Goal: Navigation & Orientation: Find specific page/section

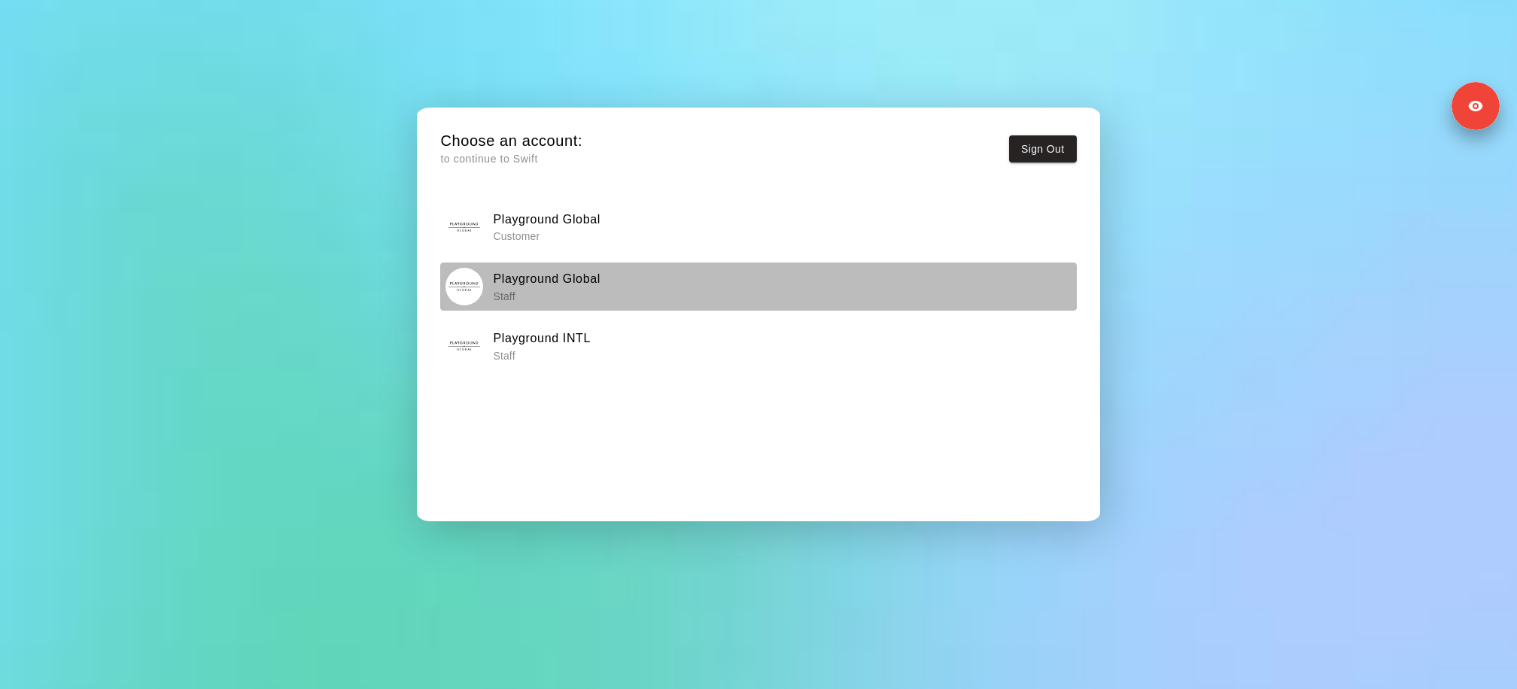
click at [588, 305] on div "Playground Global Staff" at bounding box center [758, 287] width 626 height 38
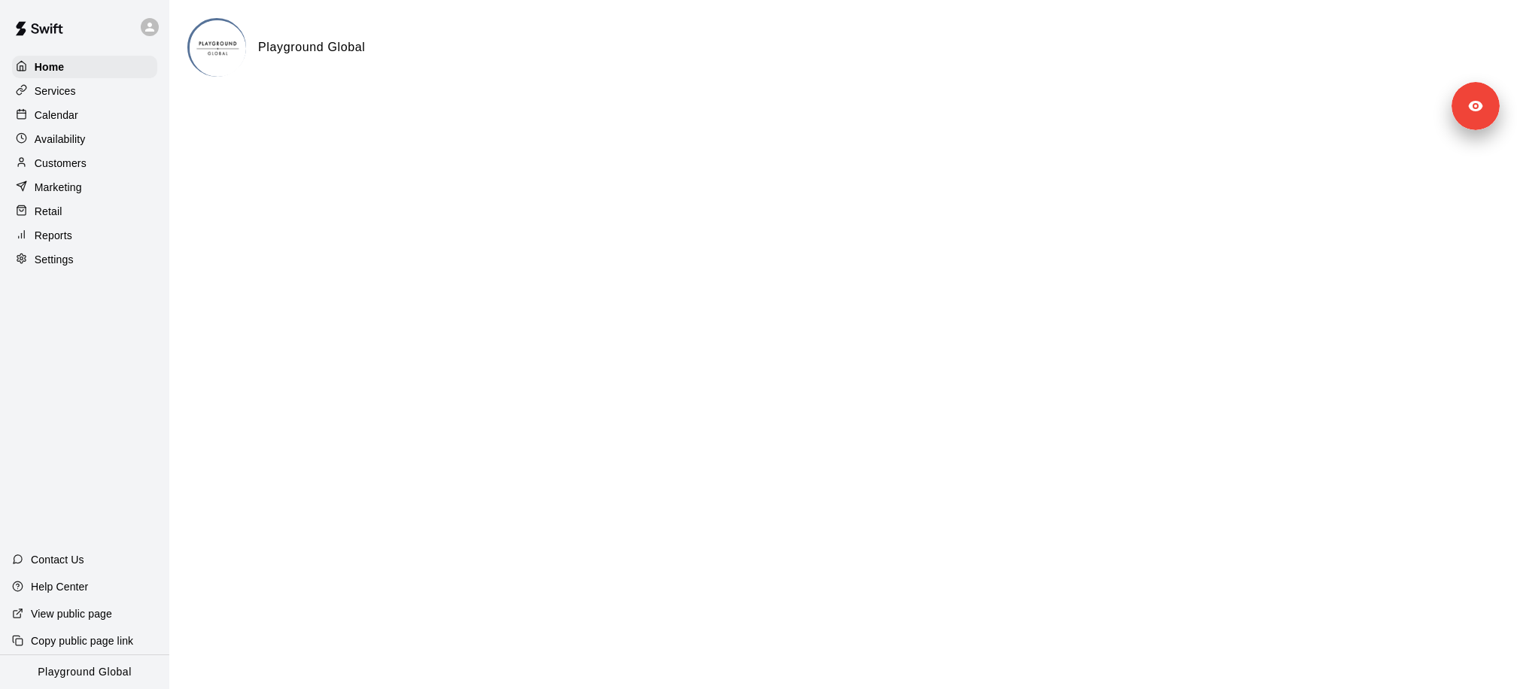
click at [88, 261] on div "Settings" at bounding box center [84, 259] width 145 height 23
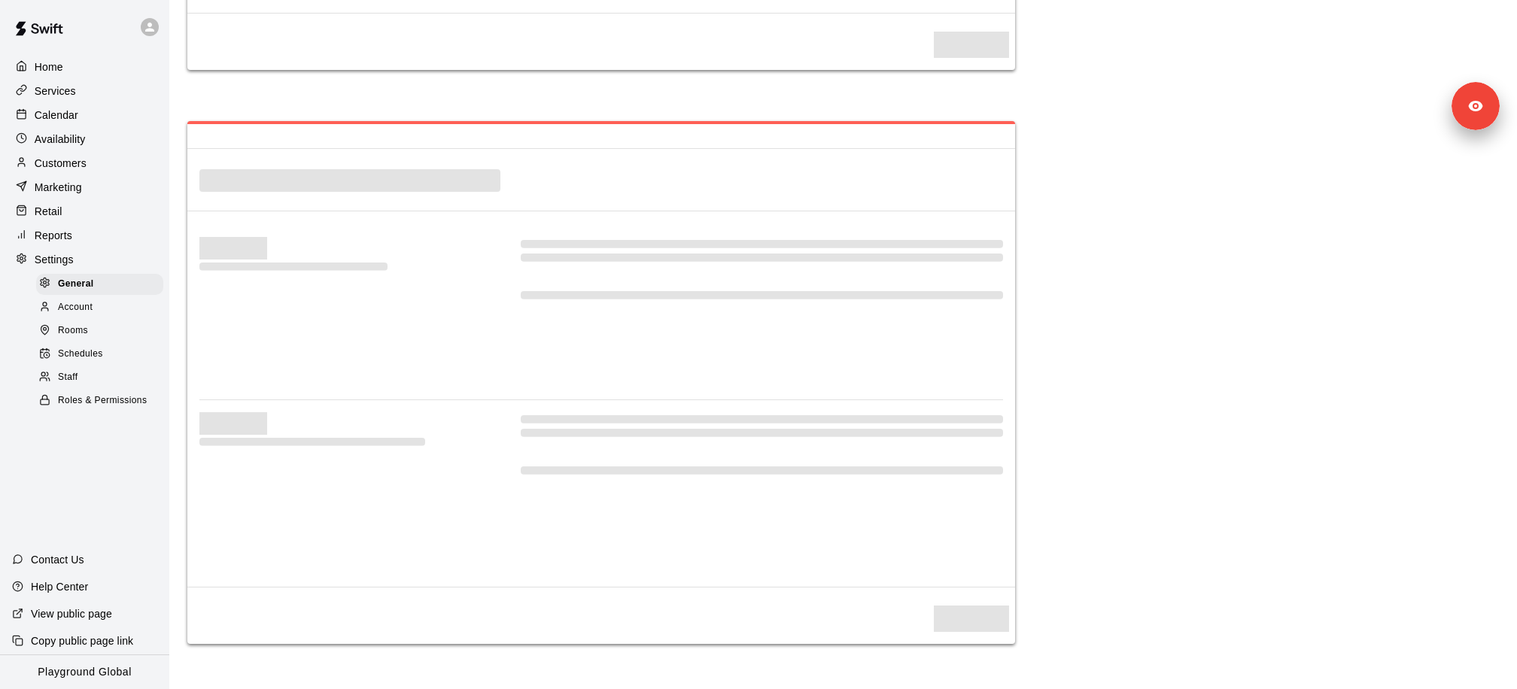
select select "**"
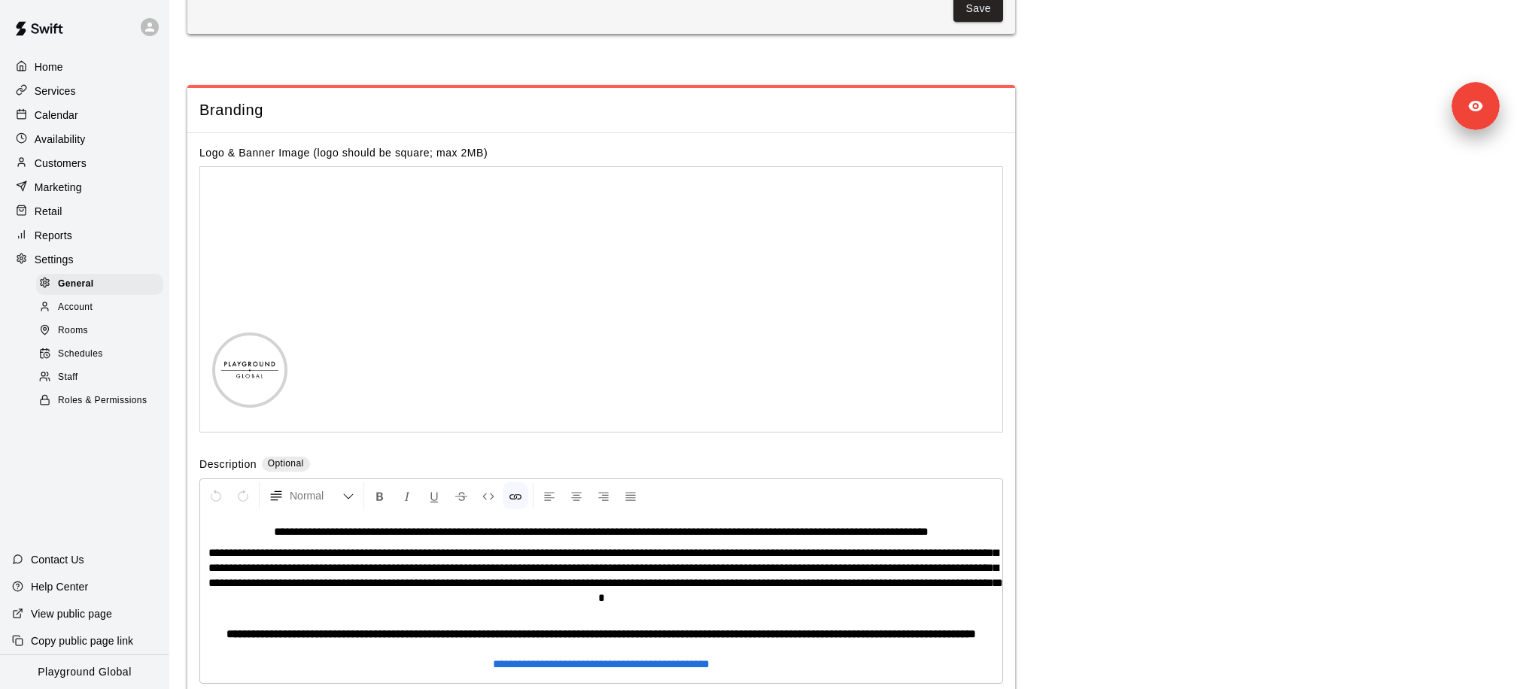
scroll to position [2848, 0]
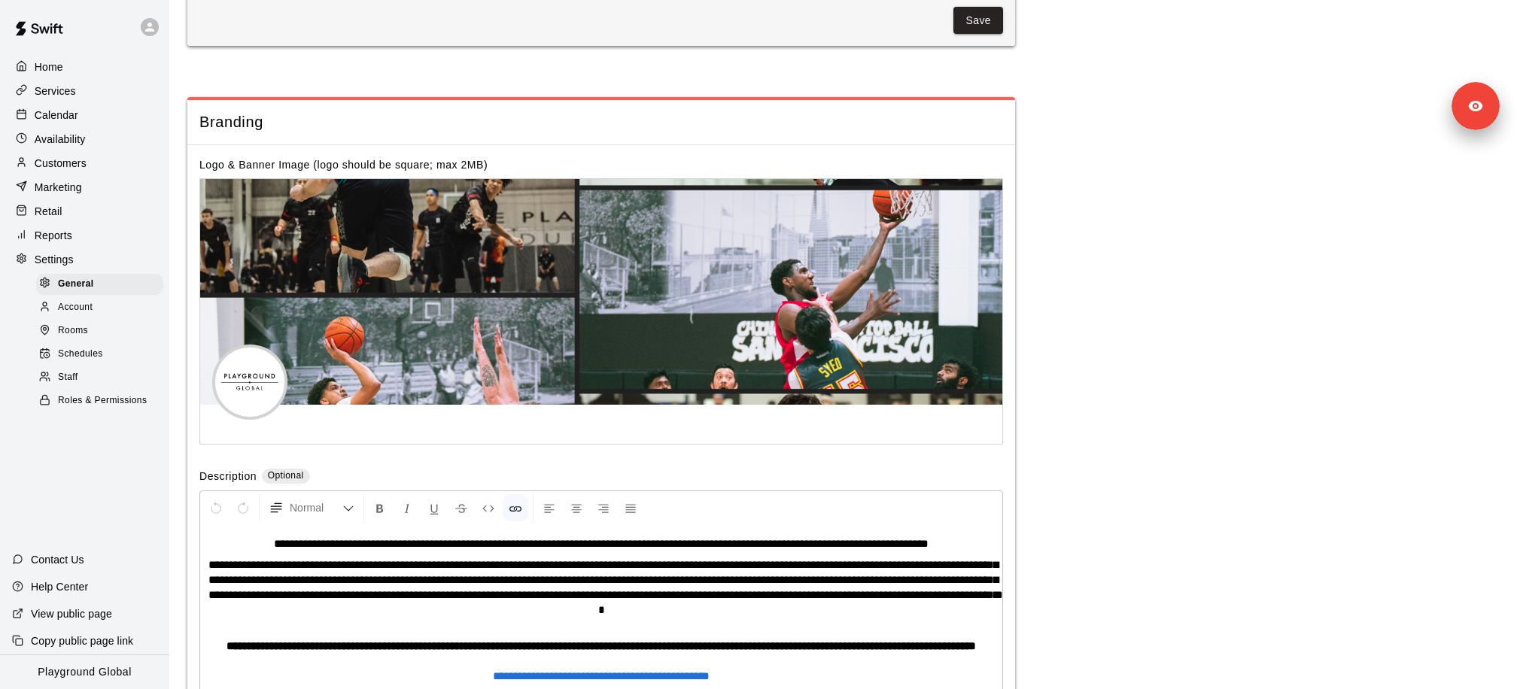
click at [100, 677] on p "Playground Global" at bounding box center [85, 672] width 94 height 16
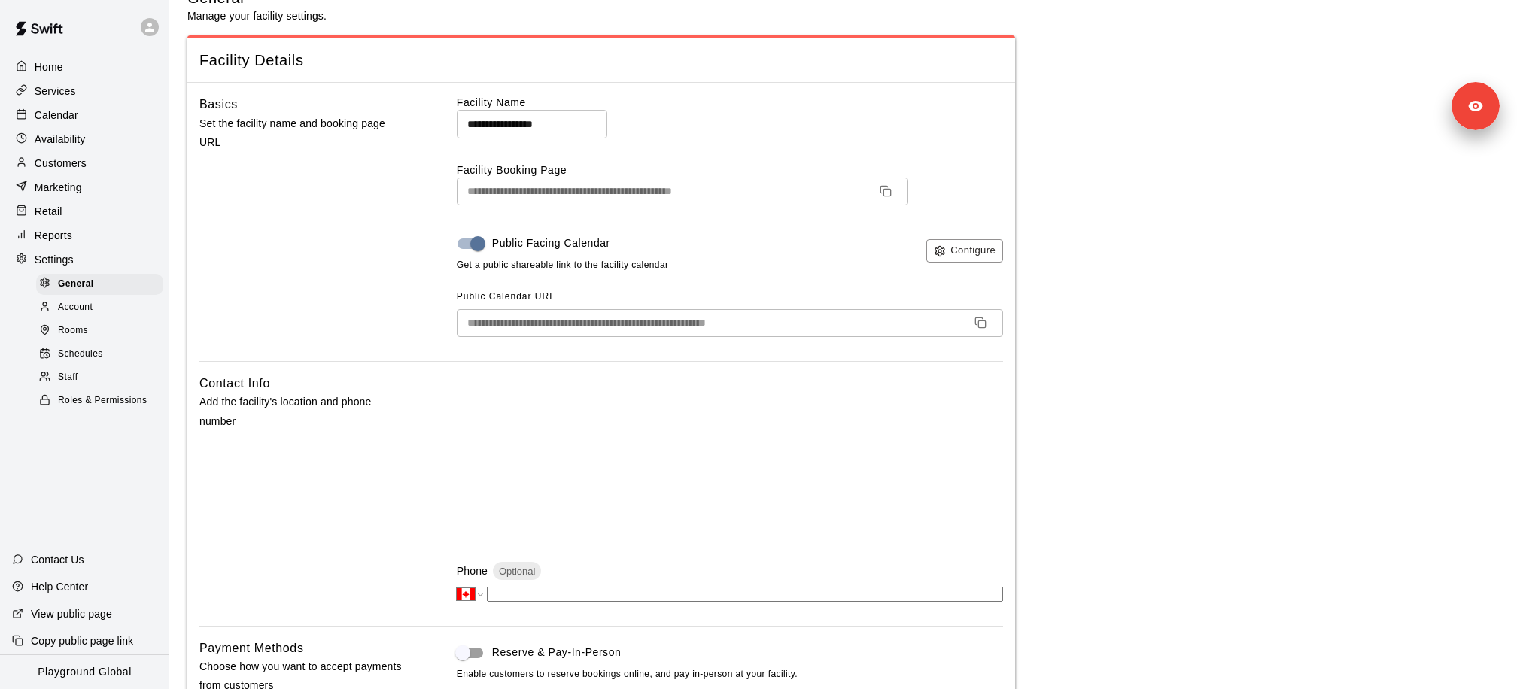
scroll to position [0, 0]
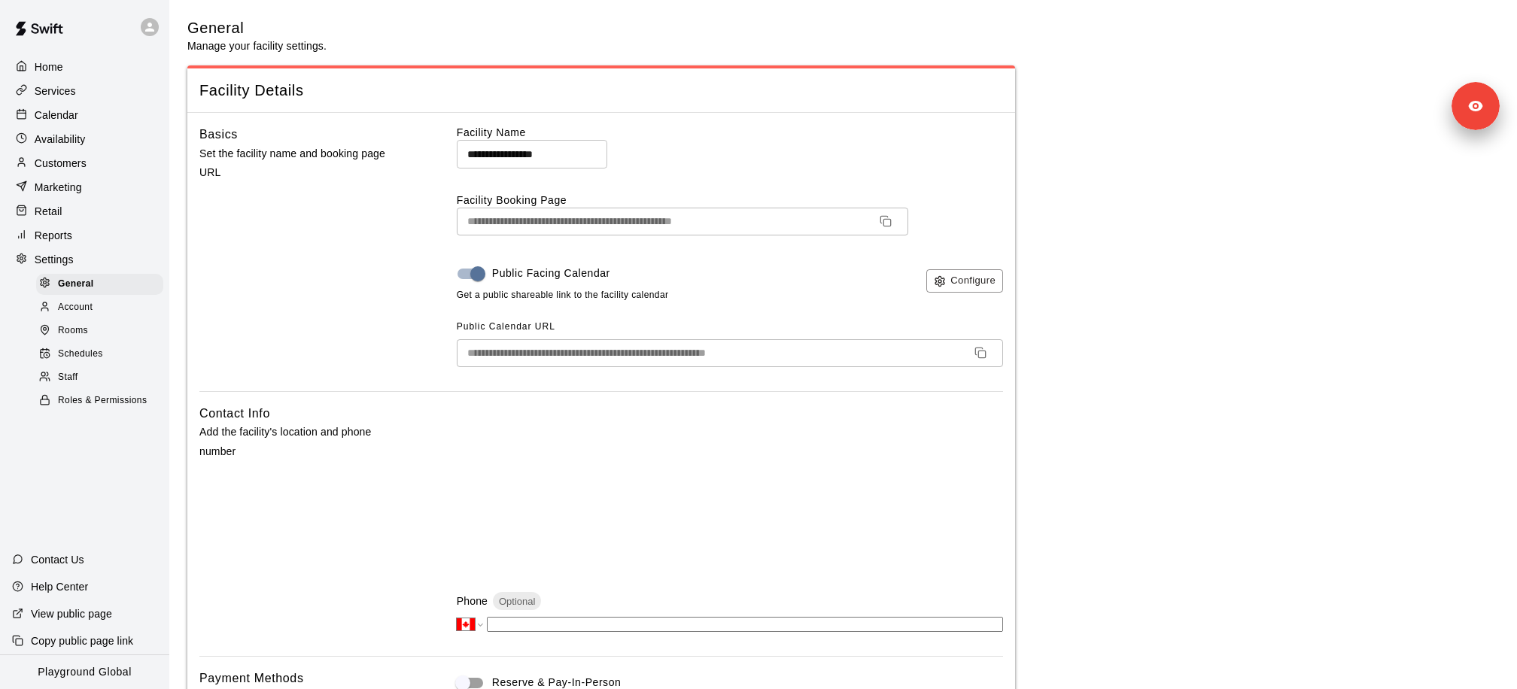
click at [150, 36] on div at bounding box center [154, 27] width 32 height 30
click at [220, 117] on p "Switch Facility" at bounding box center [205, 115] width 68 height 15
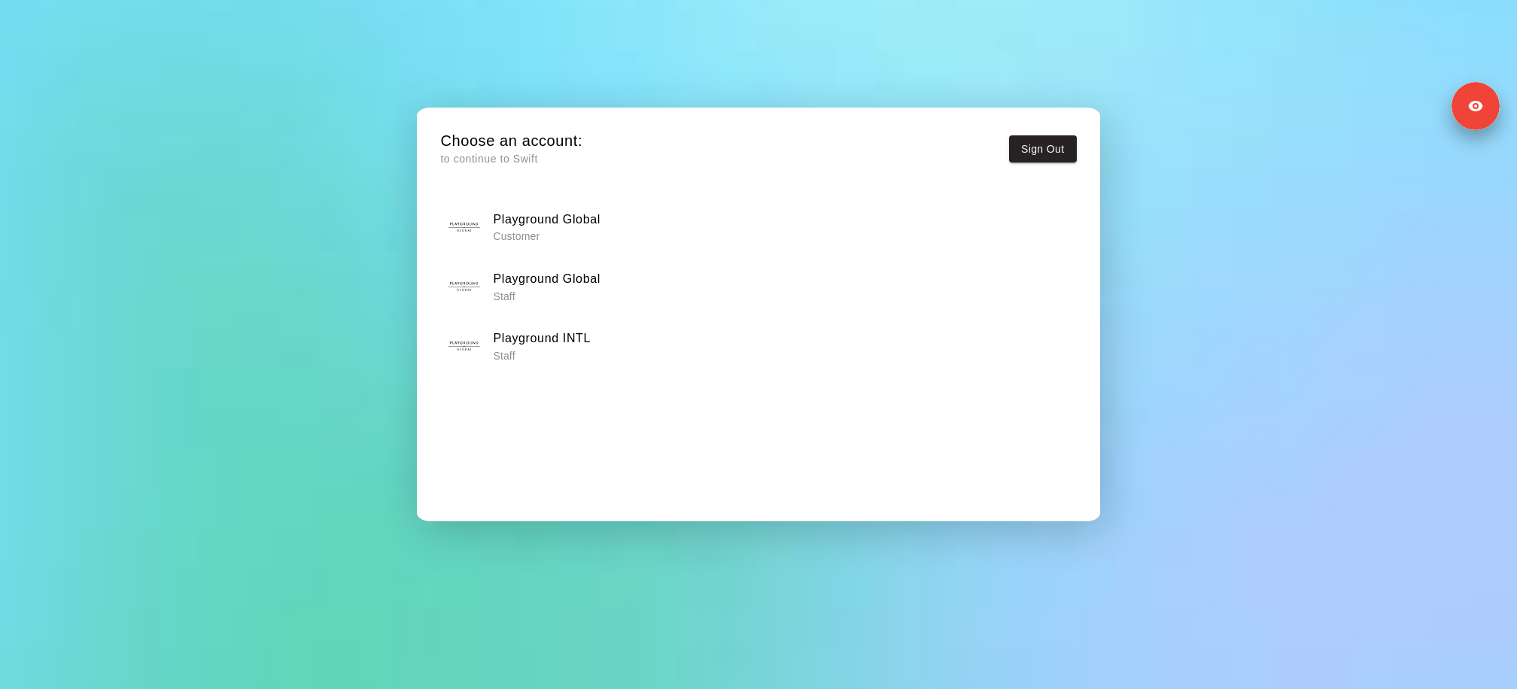
click at [535, 345] on h6 "Playground INTL" at bounding box center [542, 339] width 98 height 20
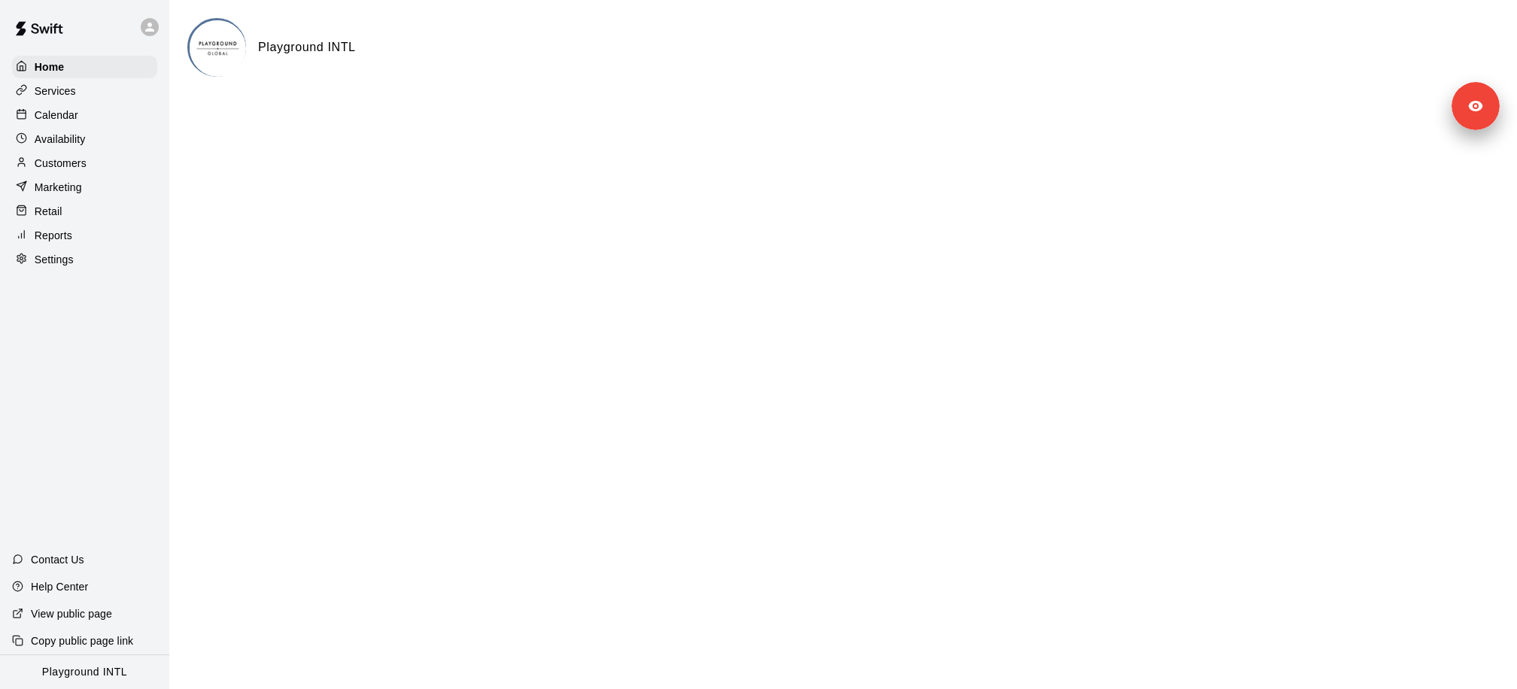
click at [140, 85] on div "Services" at bounding box center [84, 91] width 145 height 23
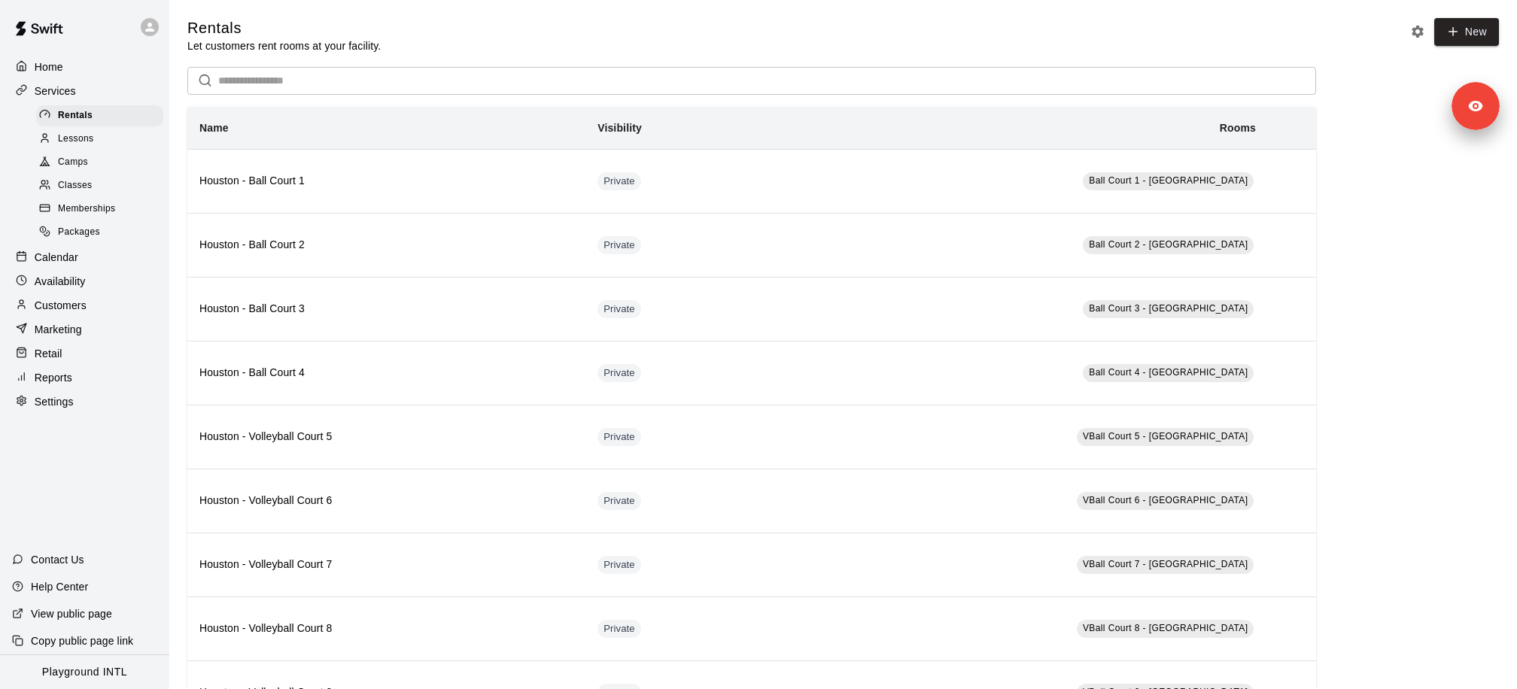
click at [79, 391] on div "Settings" at bounding box center [84, 401] width 145 height 23
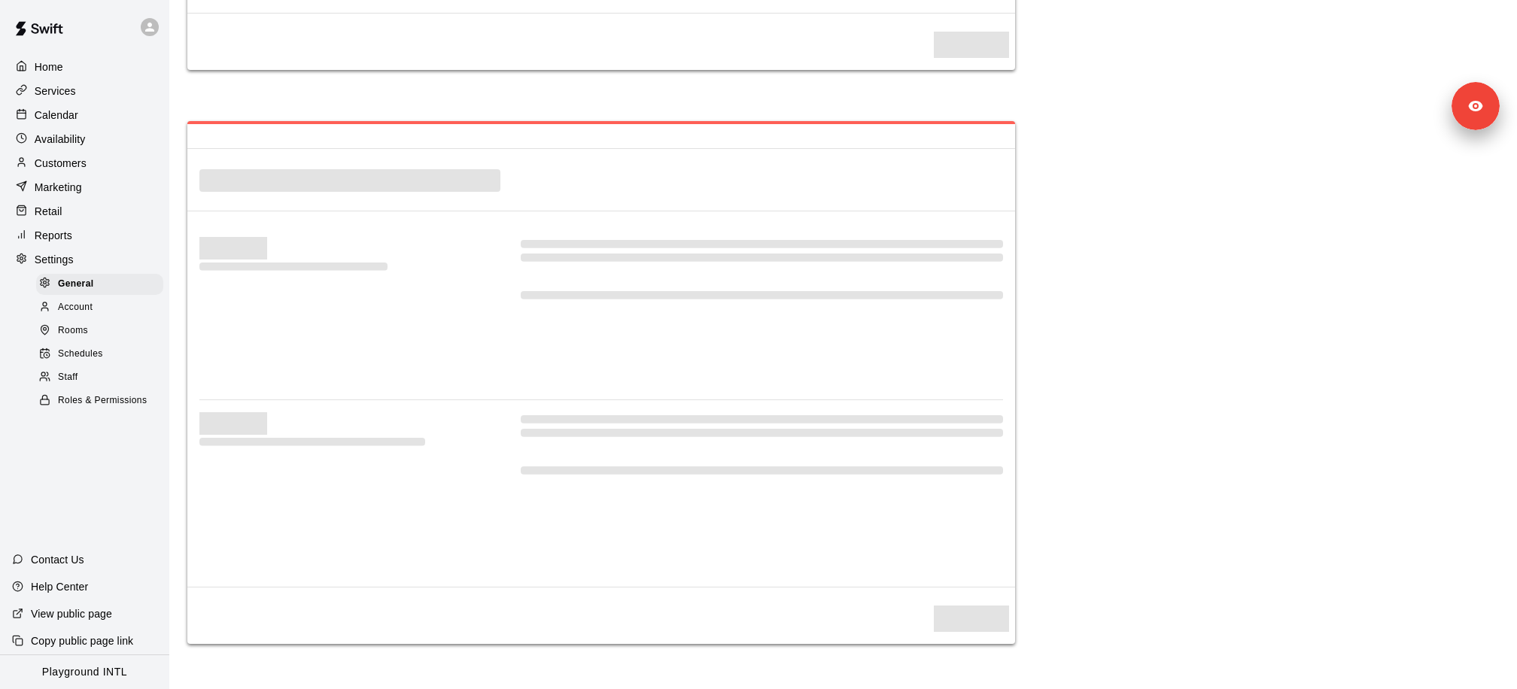
select select "**"
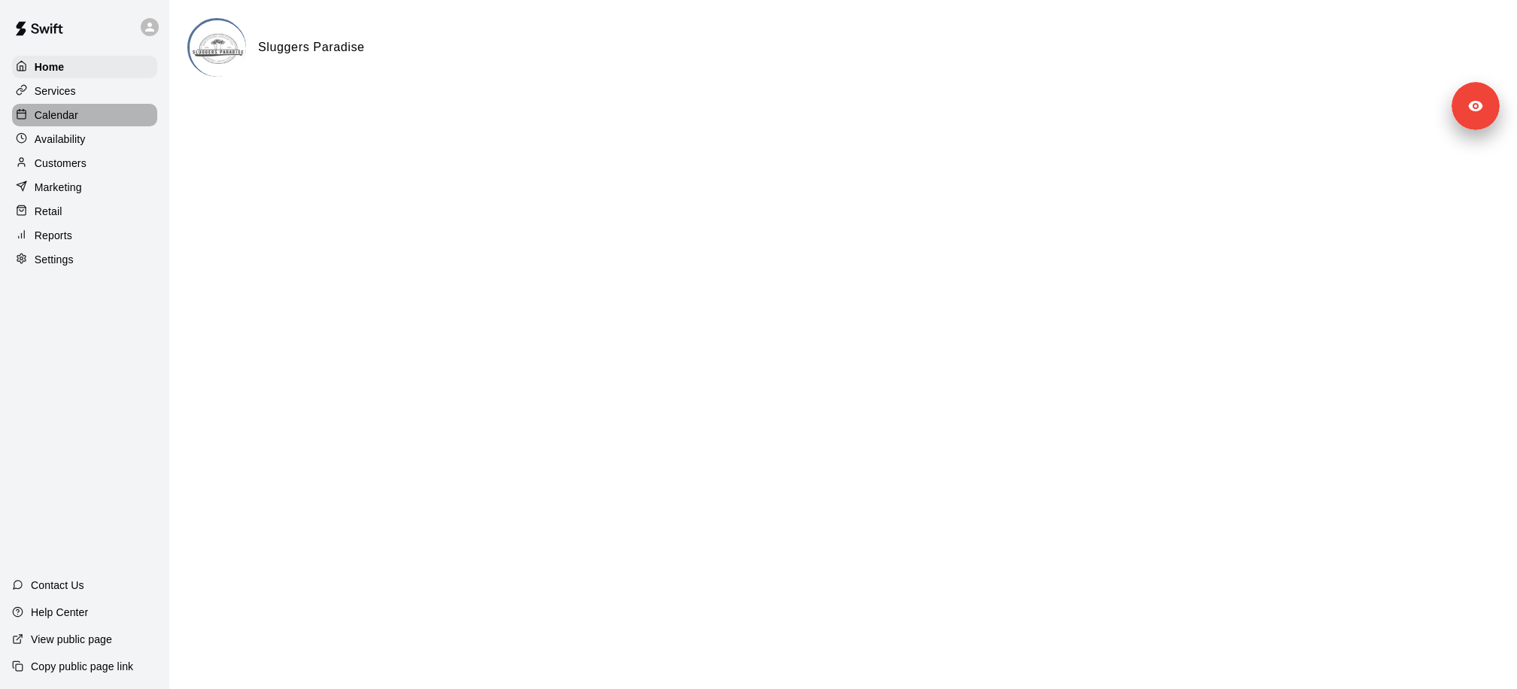
click at [62, 108] on p "Calendar" at bounding box center [57, 115] width 44 height 15
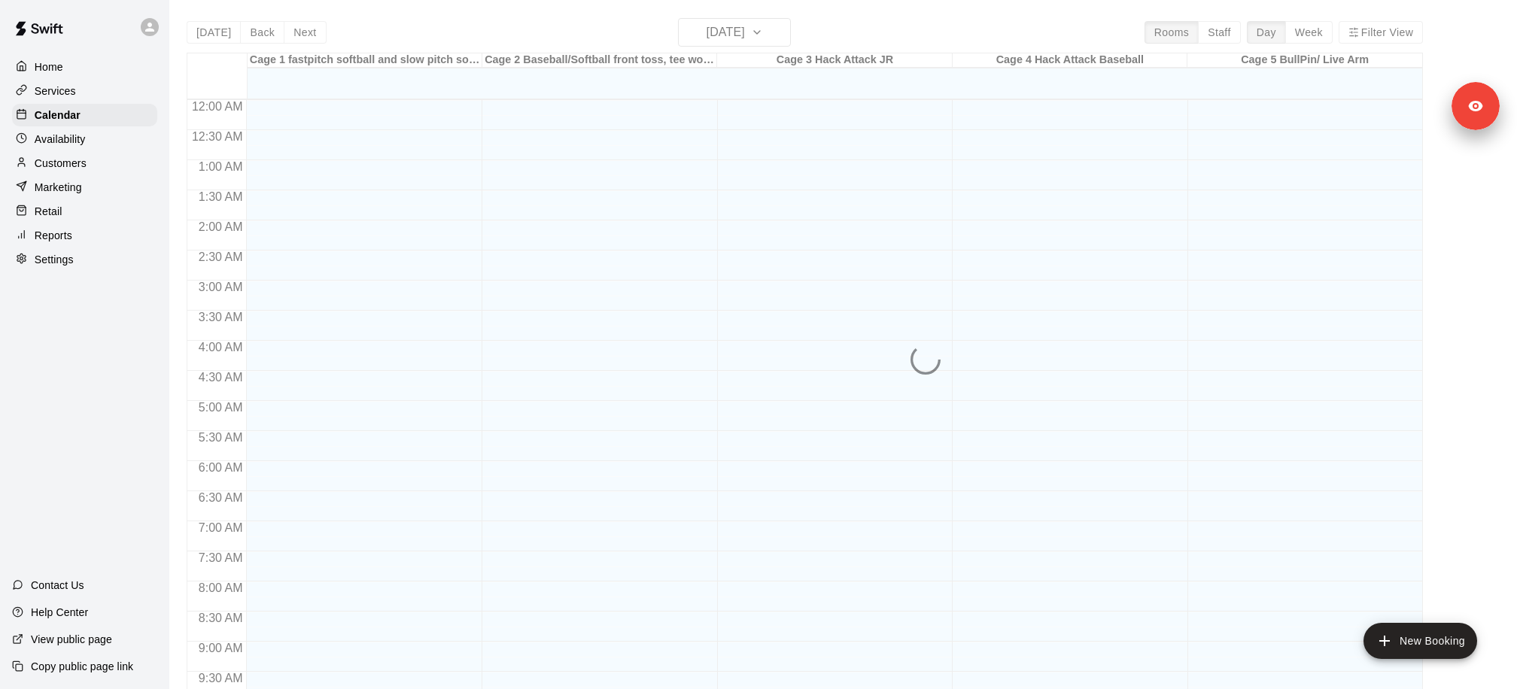
scroll to position [793, 0]
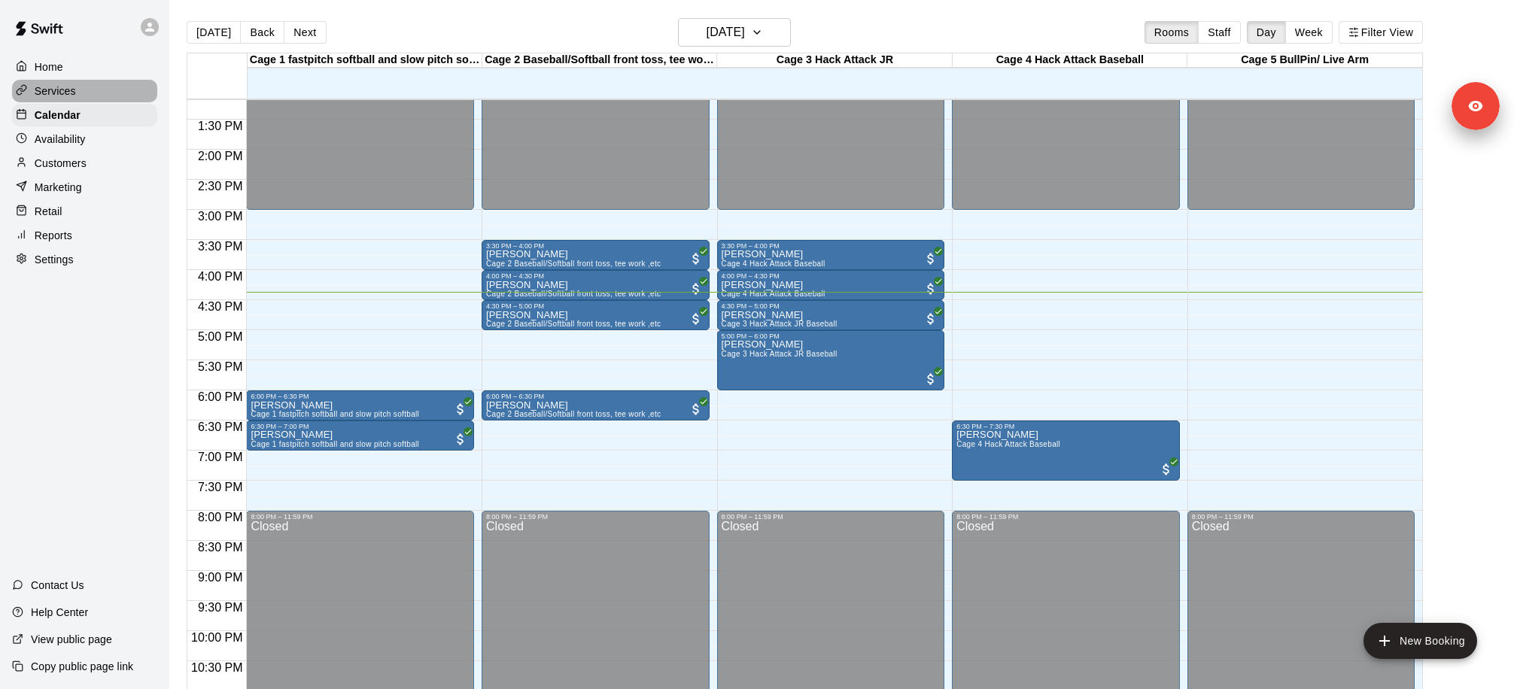
click at [62, 96] on p "Services" at bounding box center [55, 91] width 41 height 15
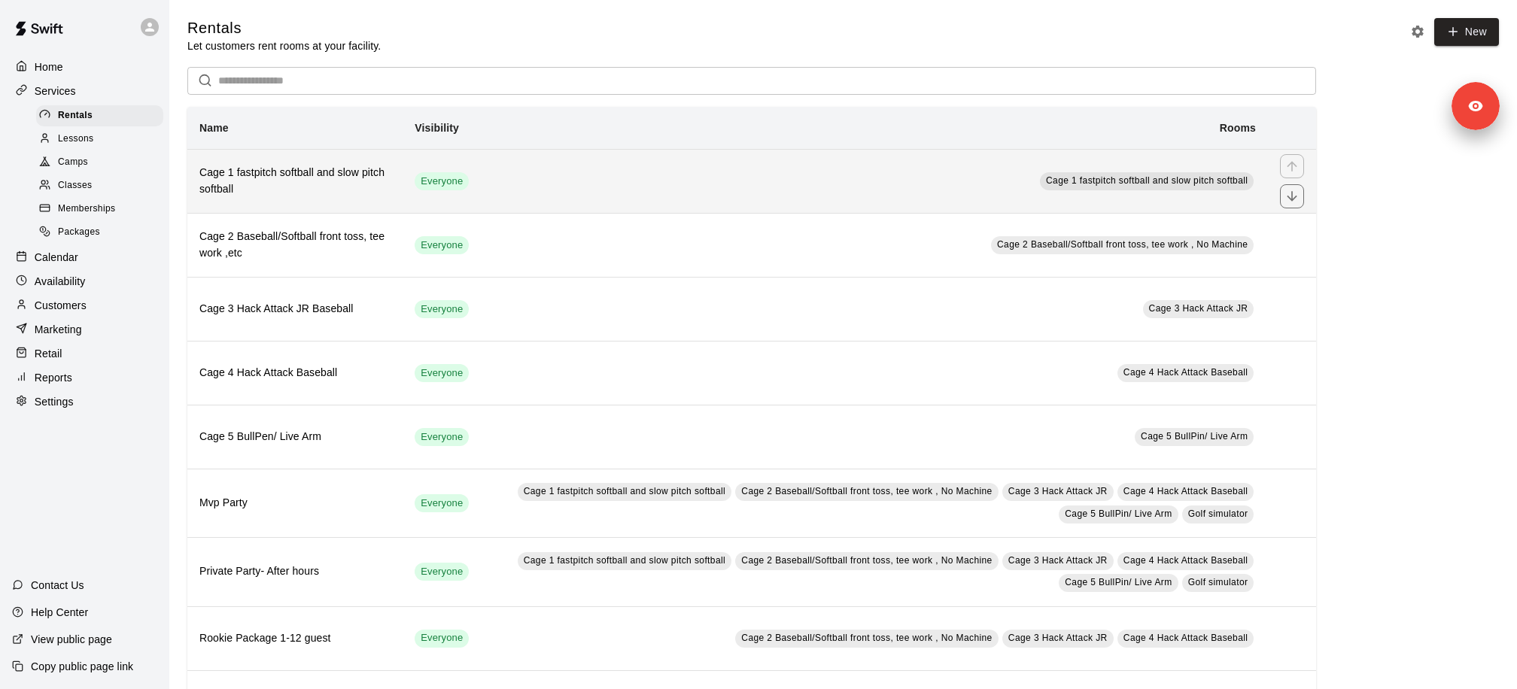
click at [335, 170] on h6 "Cage 1 fastpitch softball and slow pitch softball" at bounding box center [294, 181] width 191 height 33
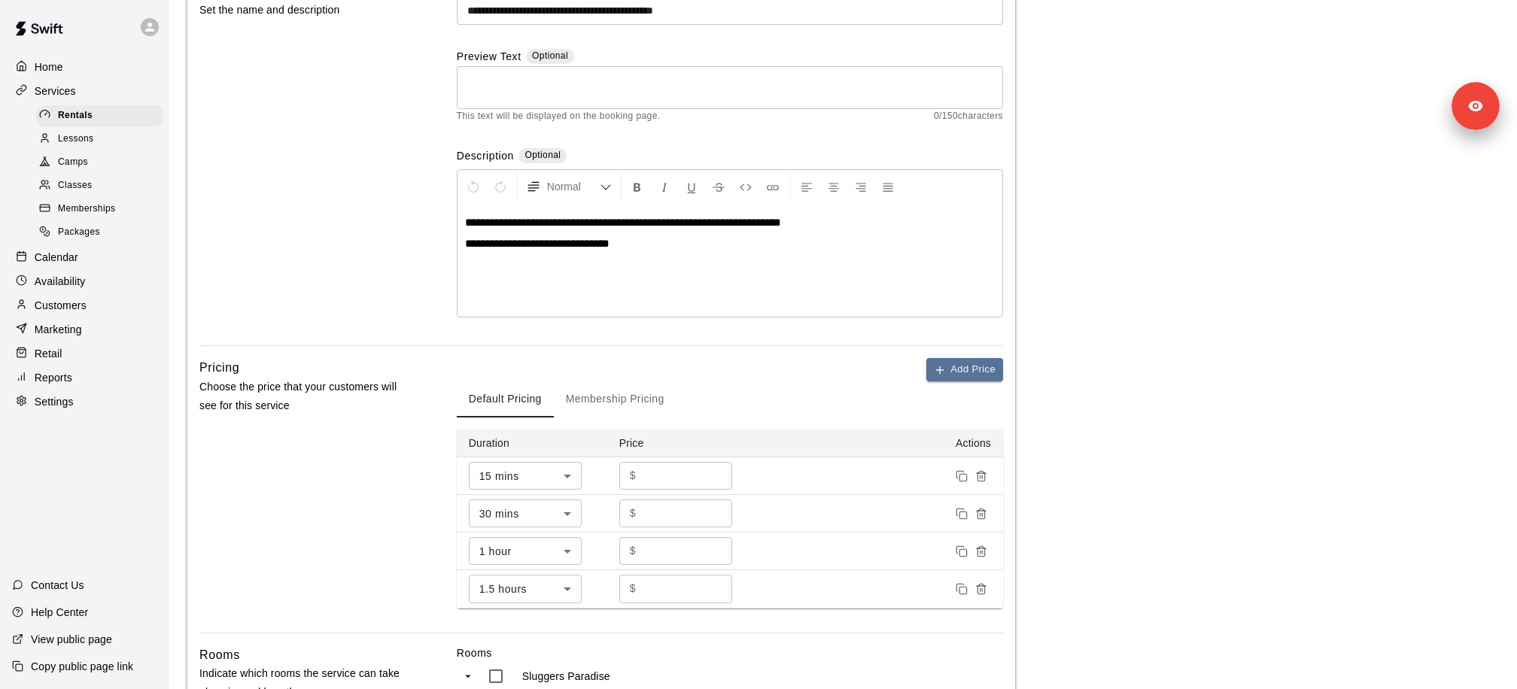
scroll to position [169, 0]
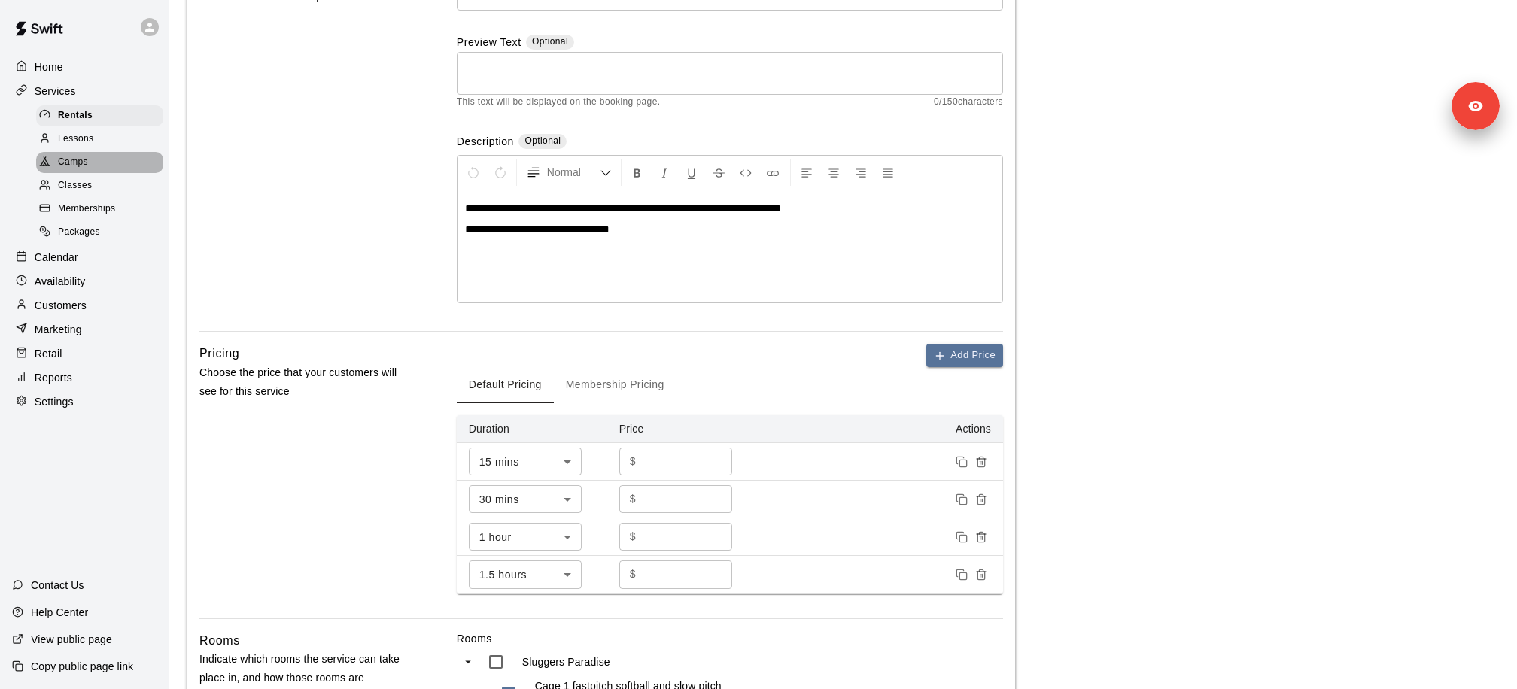
click at [116, 166] on div "Camps" at bounding box center [99, 162] width 127 height 21
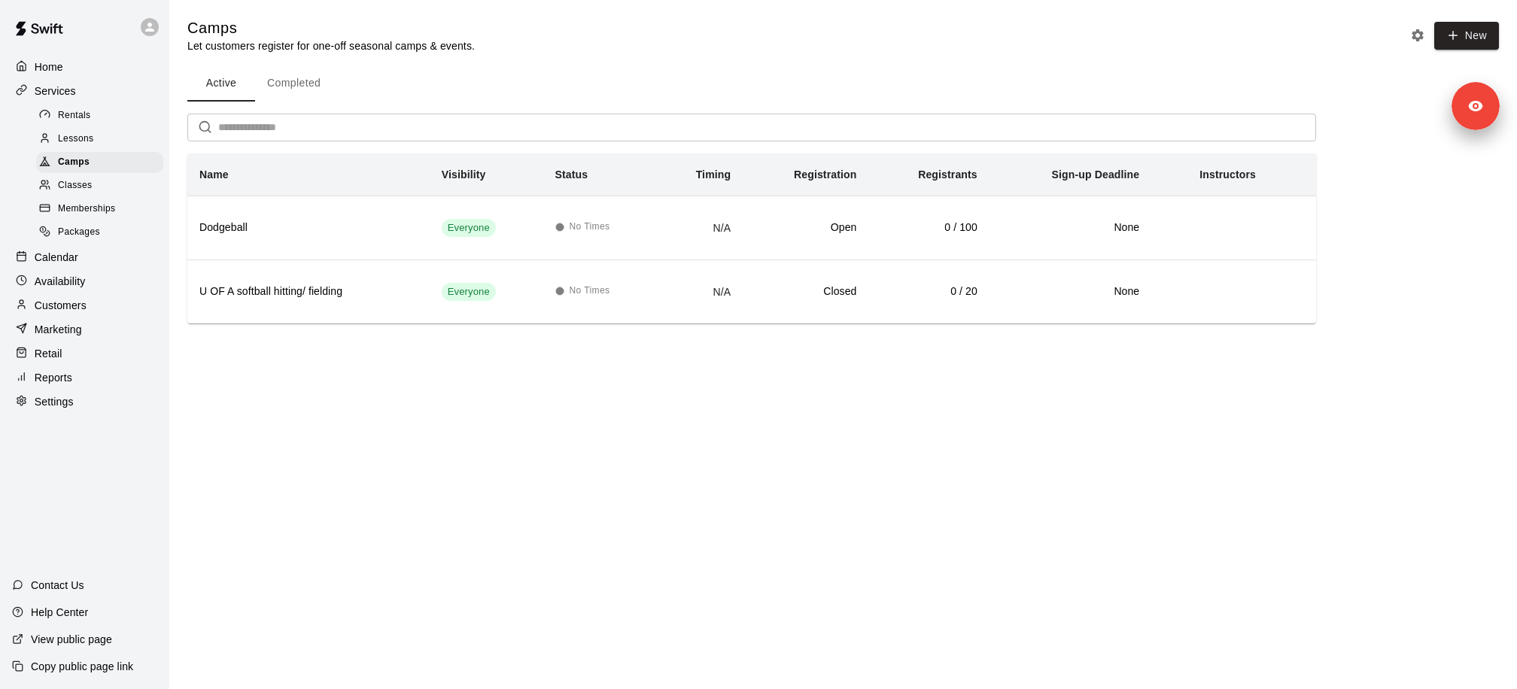
click at [109, 199] on div "Memberships" at bounding box center [99, 209] width 127 height 21
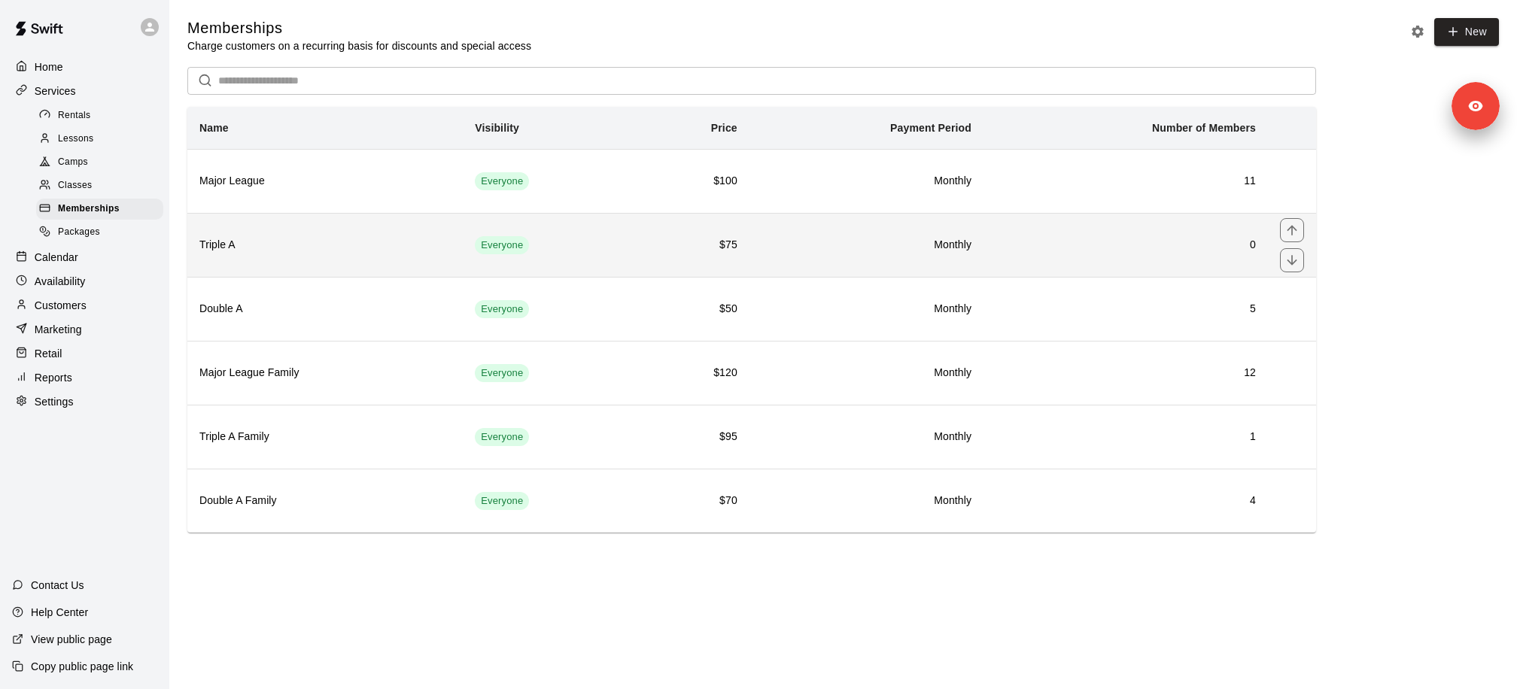
click at [261, 229] on th "Triple A" at bounding box center [324, 245] width 275 height 64
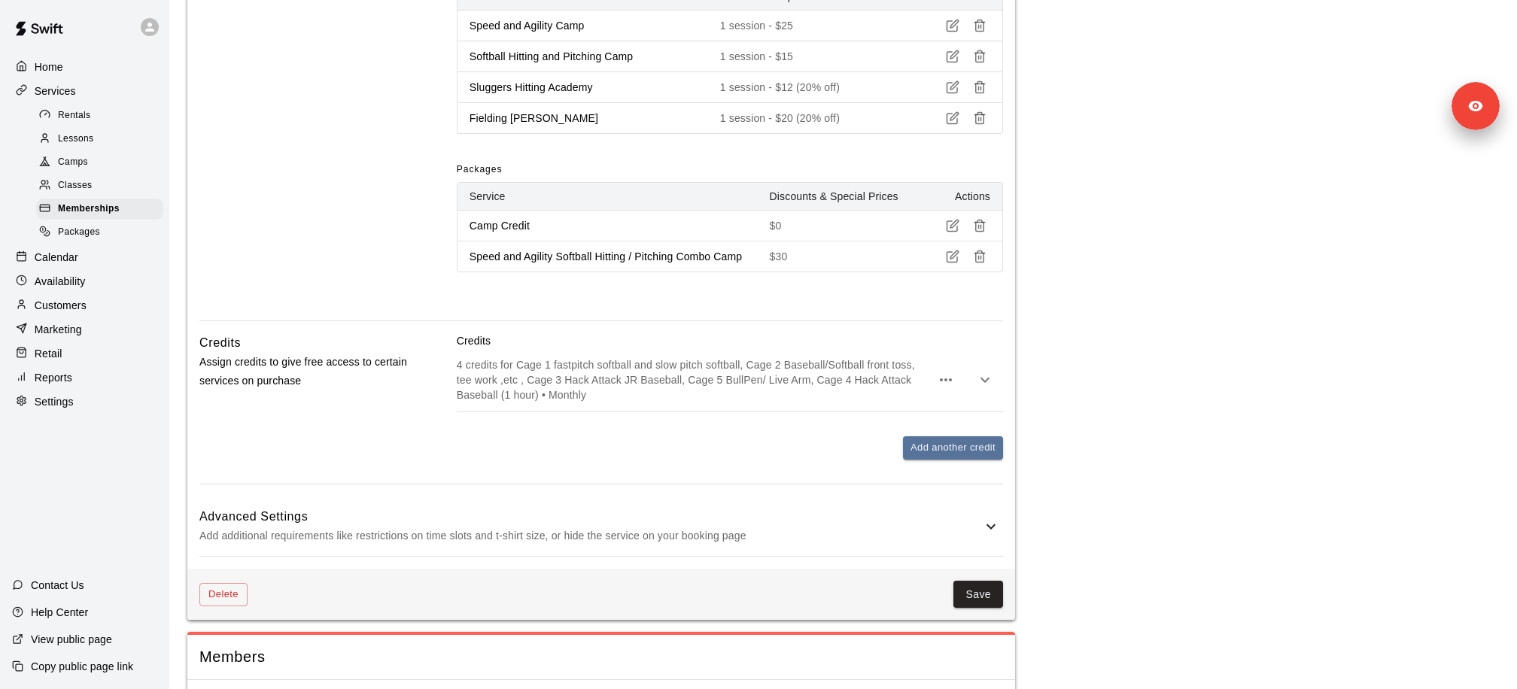
scroll to position [1501, 0]
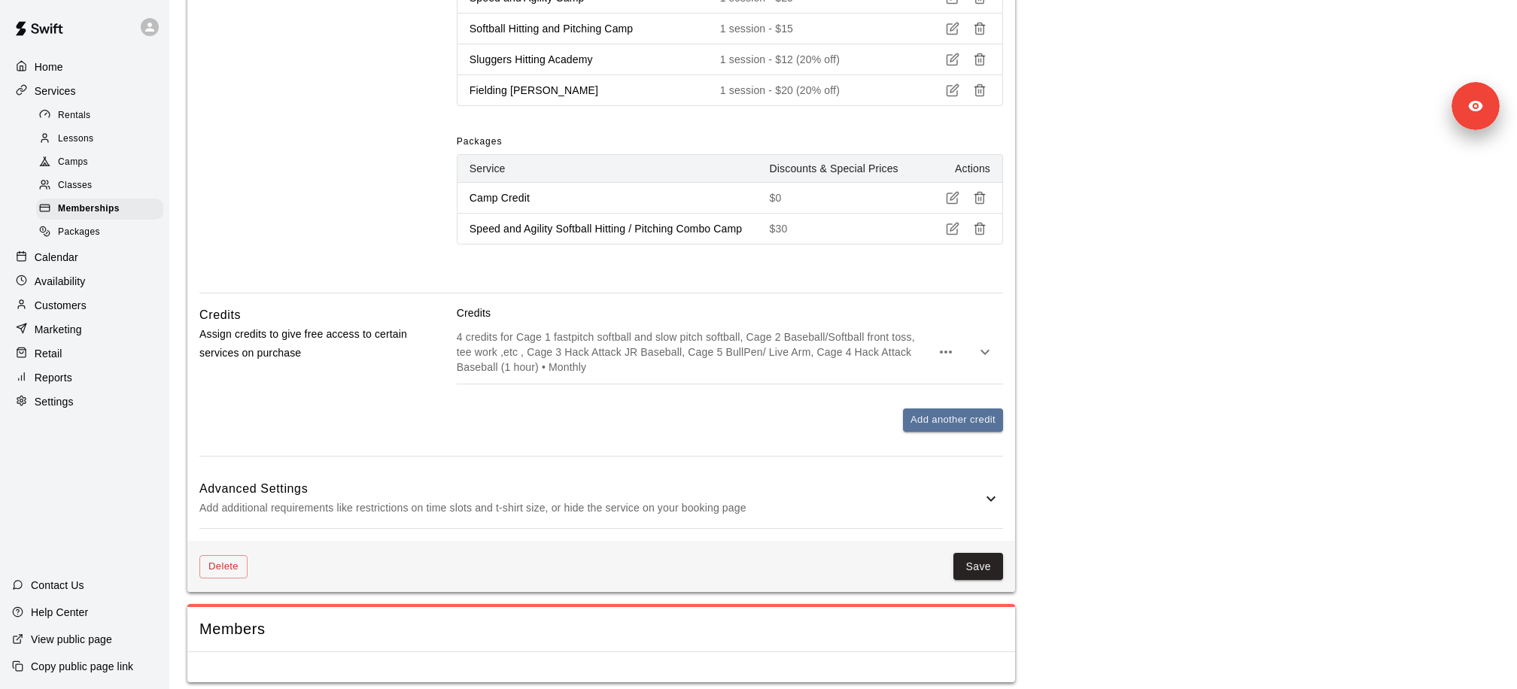
click at [585, 321] on div "4 credits for Cage 1 fastpitch softball and slow pitch softball, Cage 2 Basebal…" at bounding box center [730, 352] width 546 height 63
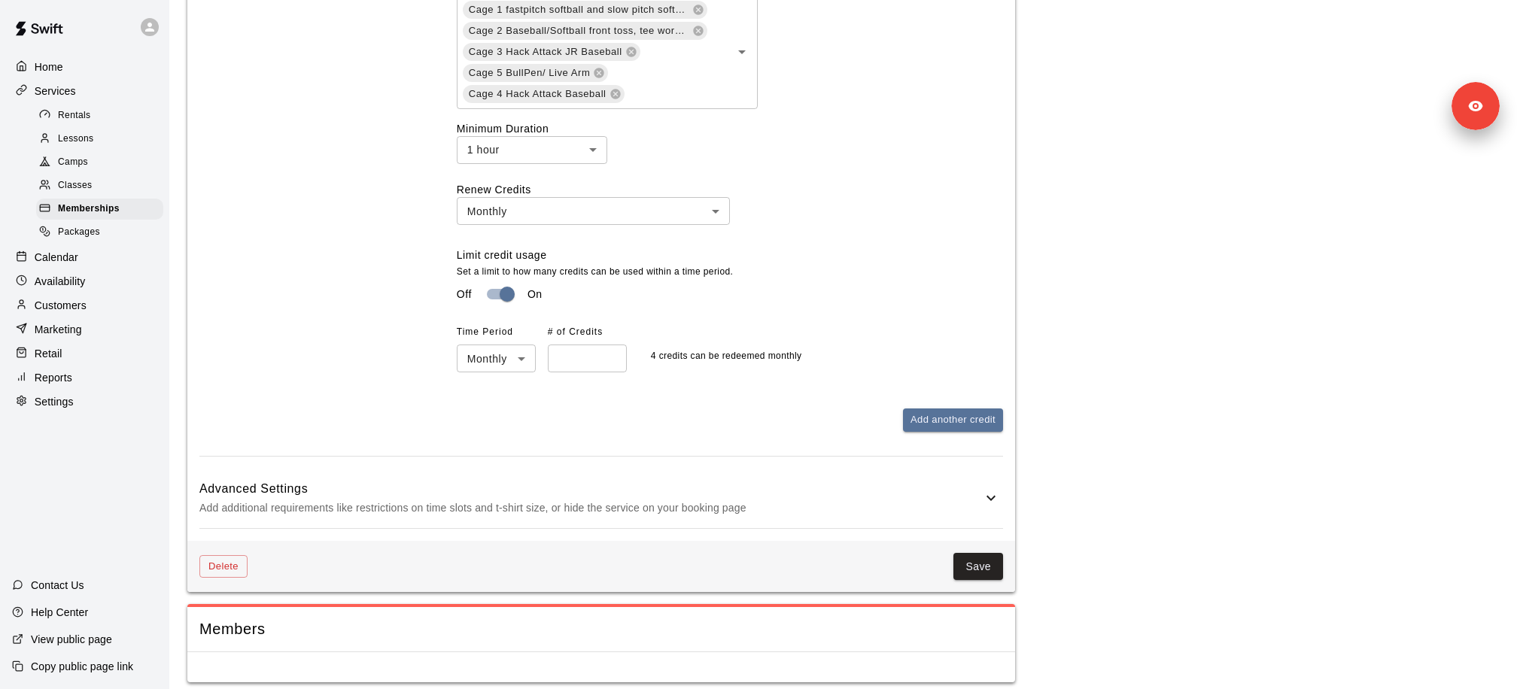
scroll to position [1953, 0]
